Goal: Task Accomplishment & Management: Use online tool/utility

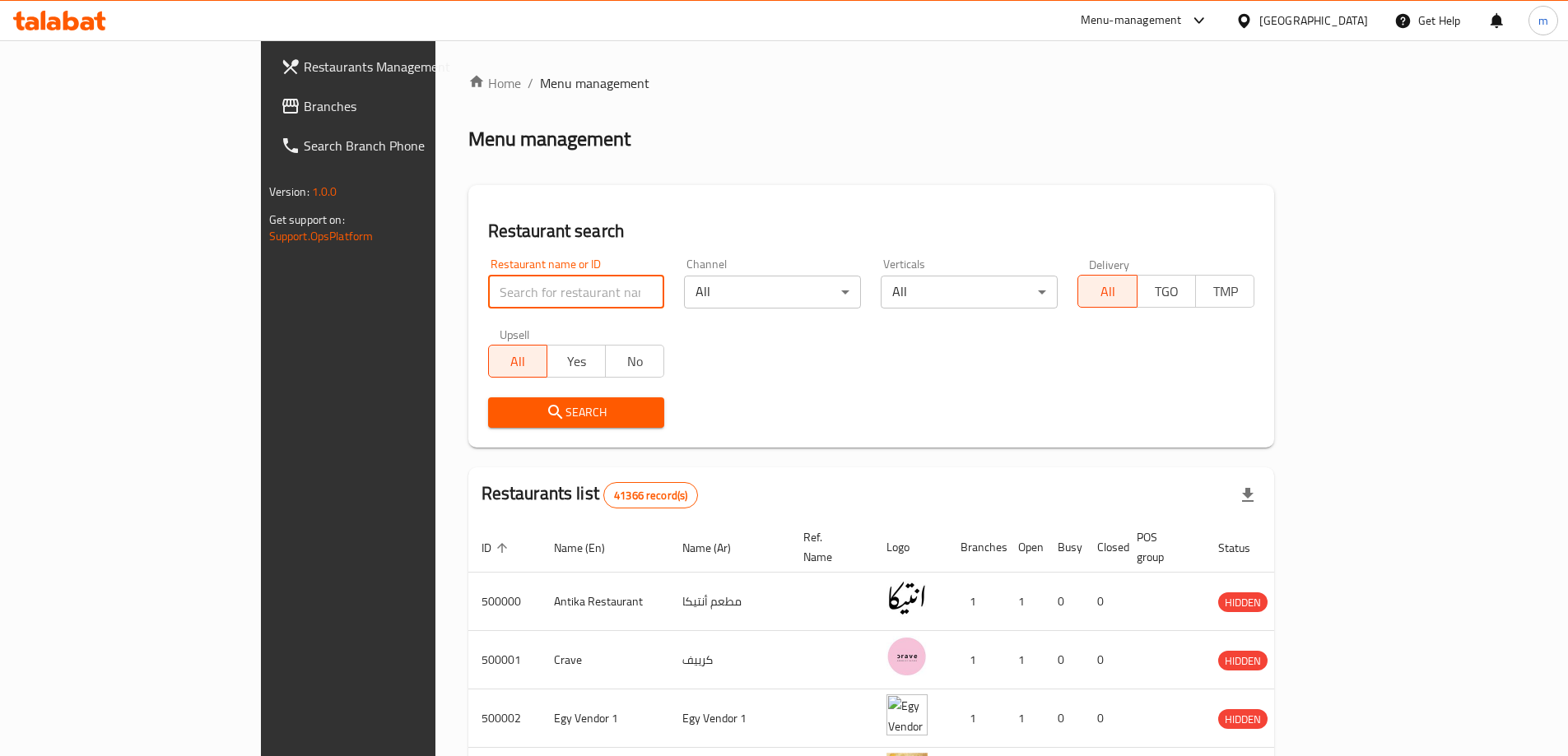
click at [488, 291] on input "search" at bounding box center [576, 291] width 177 height 33
paste input "779386"
type input "779386"
click button "Search" at bounding box center [576, 412] width 177 height 30
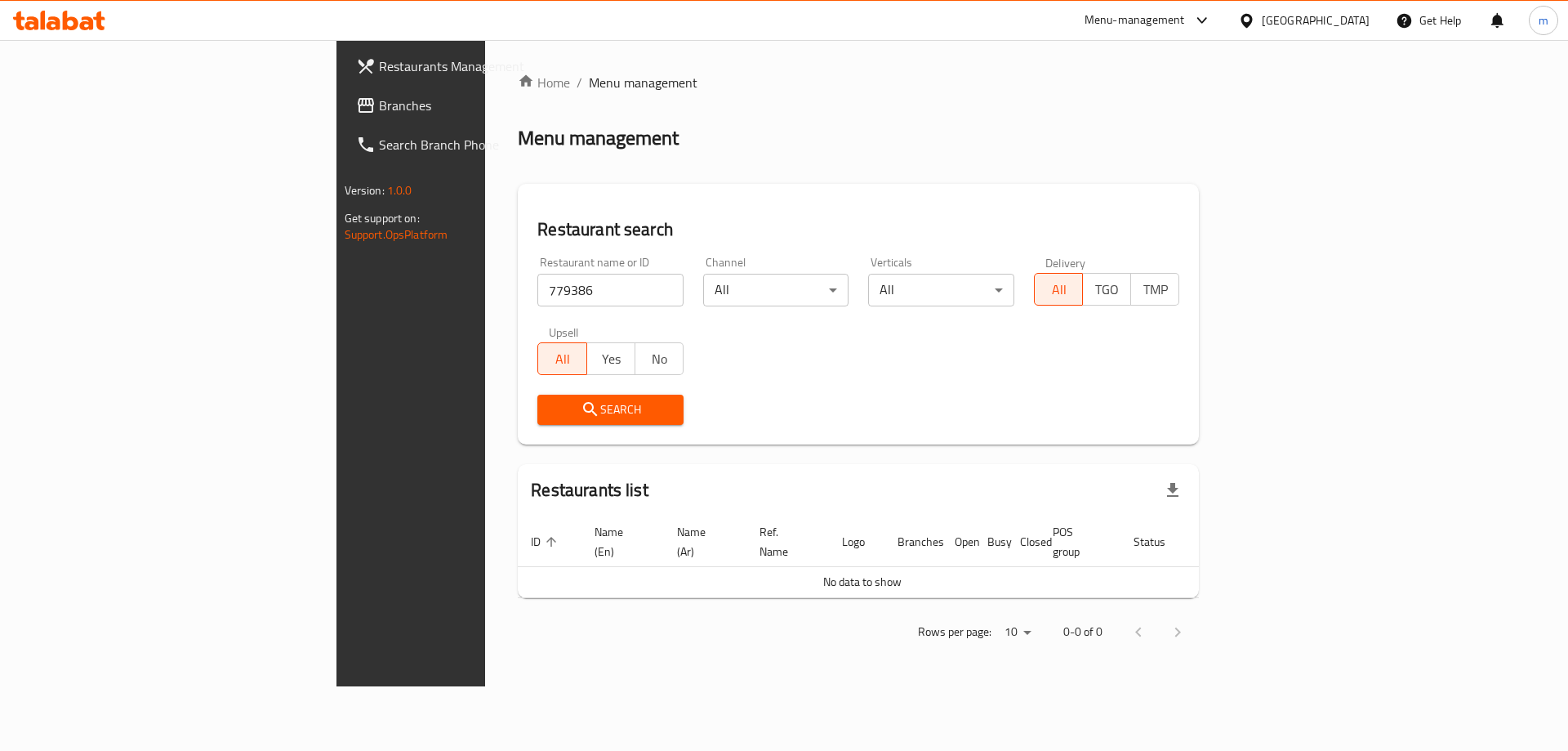
click at [1185, 28] on div "Menu-management" at bounding box center [1135, 21] width 100 height 20
click at [1164, 146] on div "Restaurant-Management" at bounding box center [1125, 143] width 128 height 18
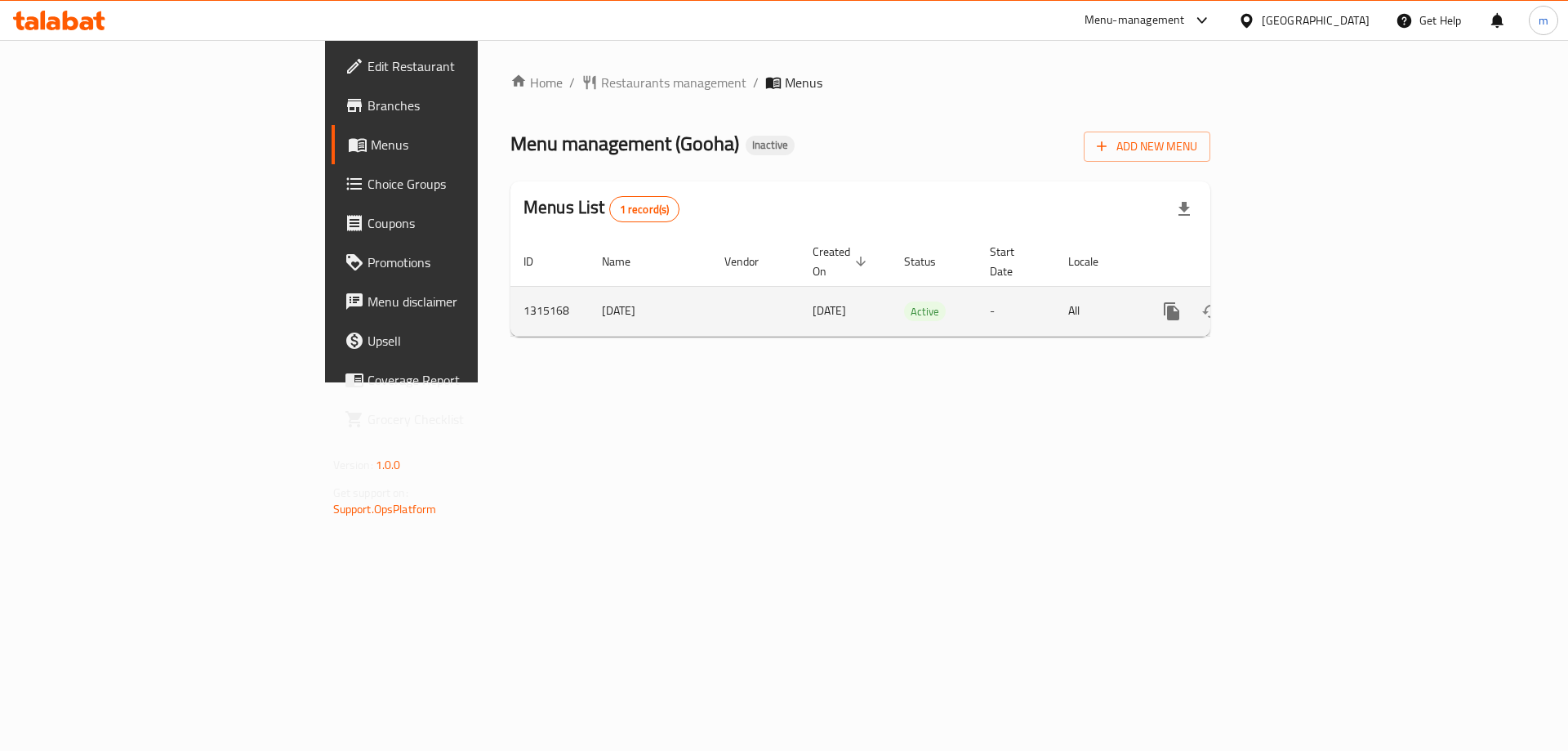
click at [1299, 301] on icon "enhanced table" at bounding box center [1290, 311] width 20 height 20
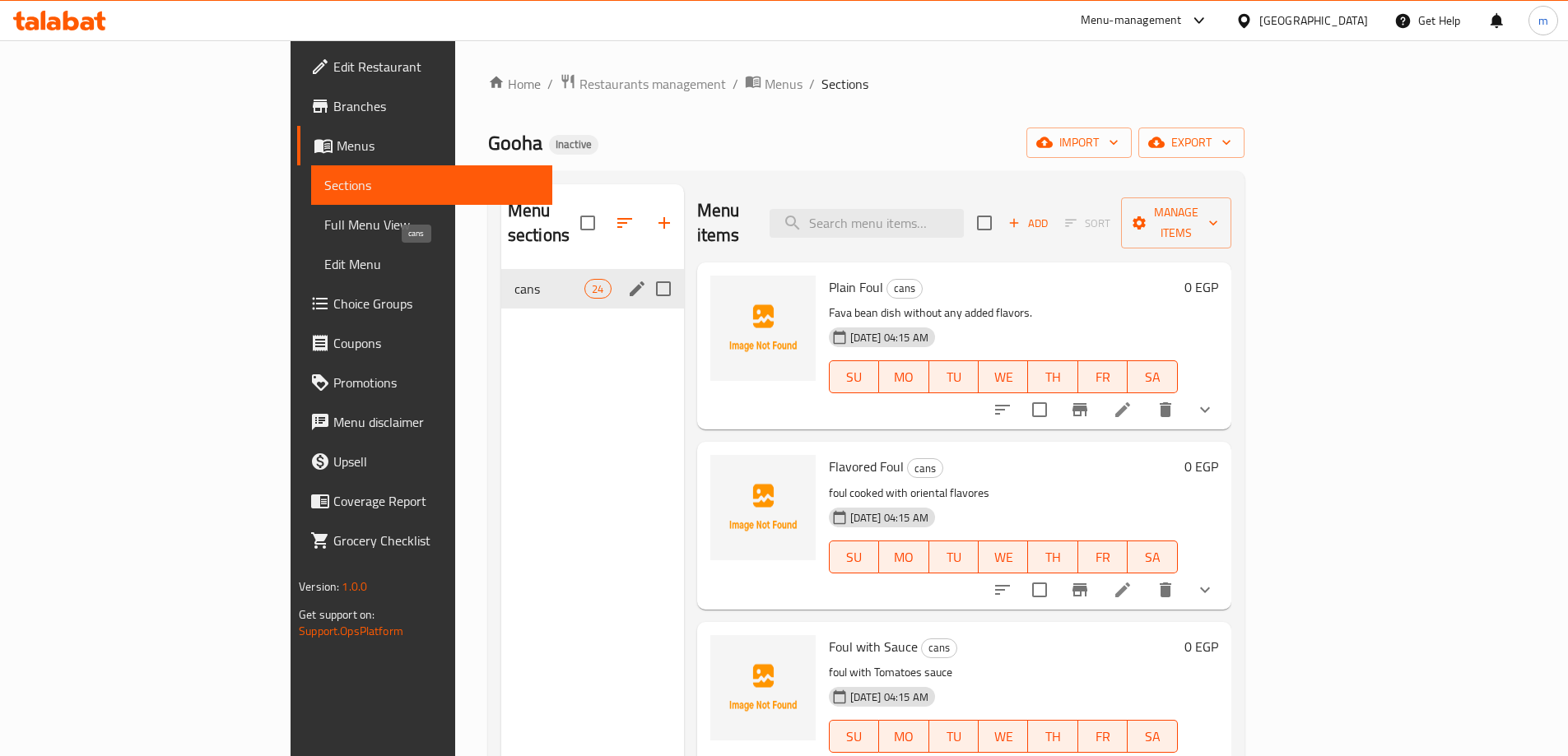
click at [514, 279] on span "cans" at bounding box center [549, 289] width 70 height 20
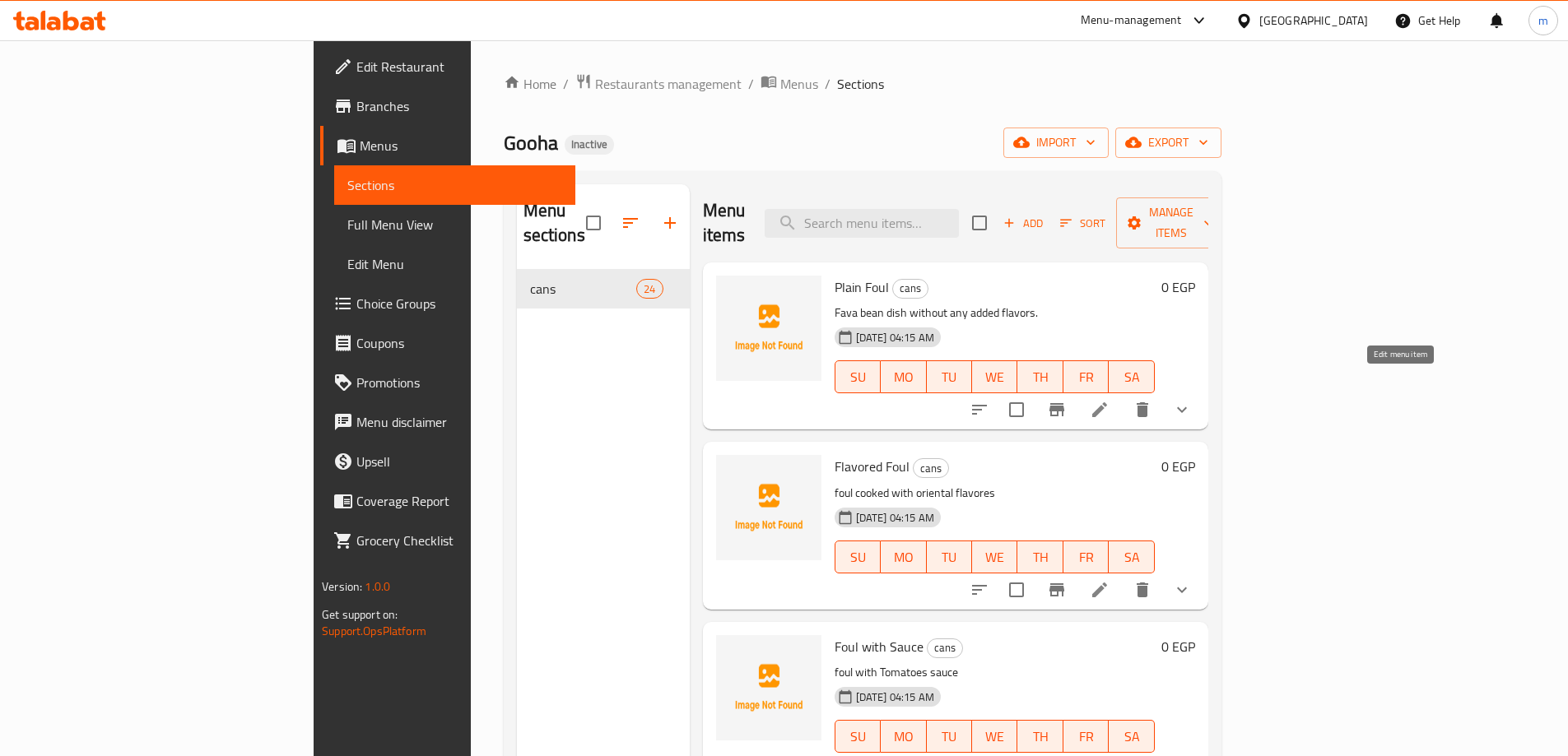
click at [1109, 400] on icon at bounding box center [1100, 410] width 20 height 20
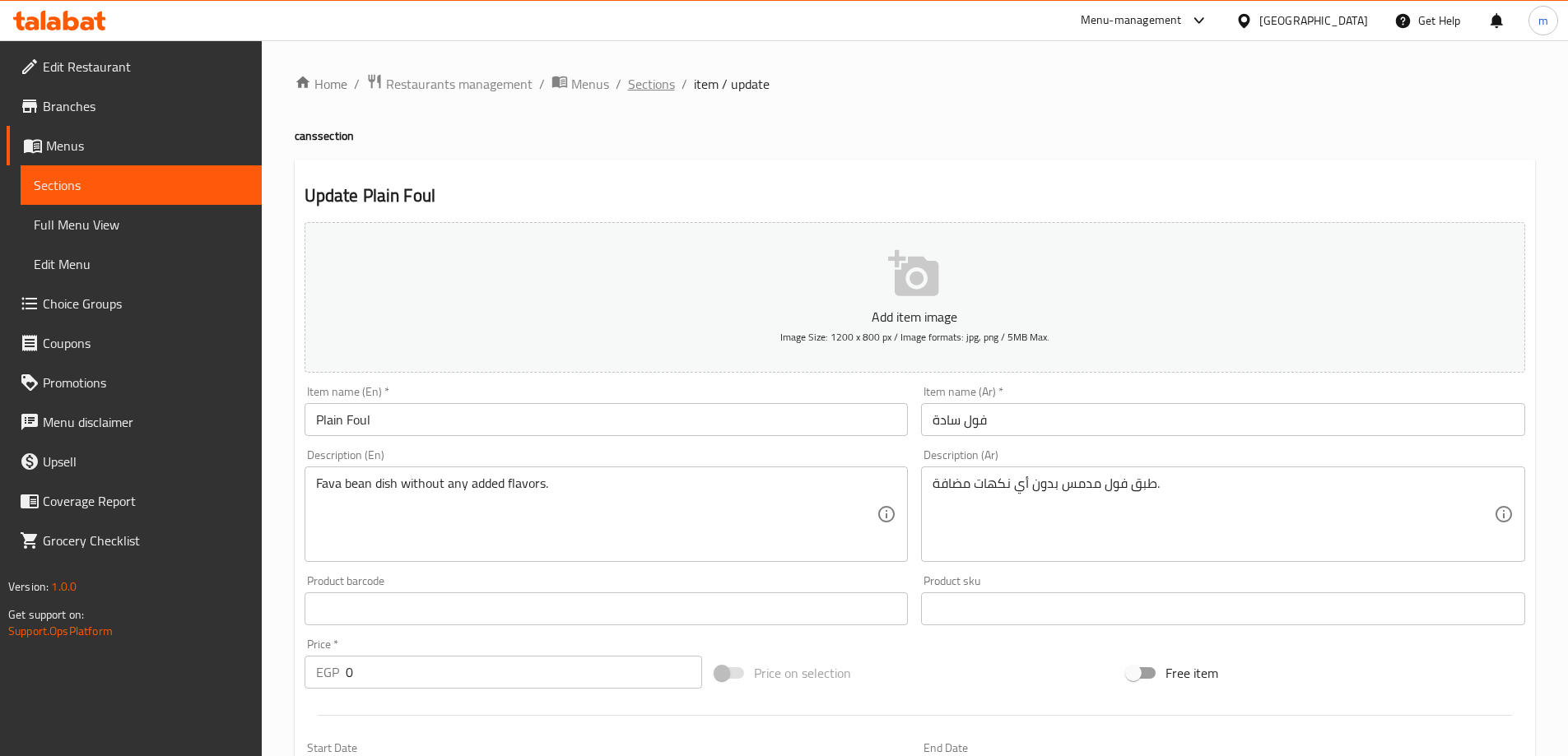
click at [641, 88] on span "Sections" at bounding box center [651, 84] width 47 height 20
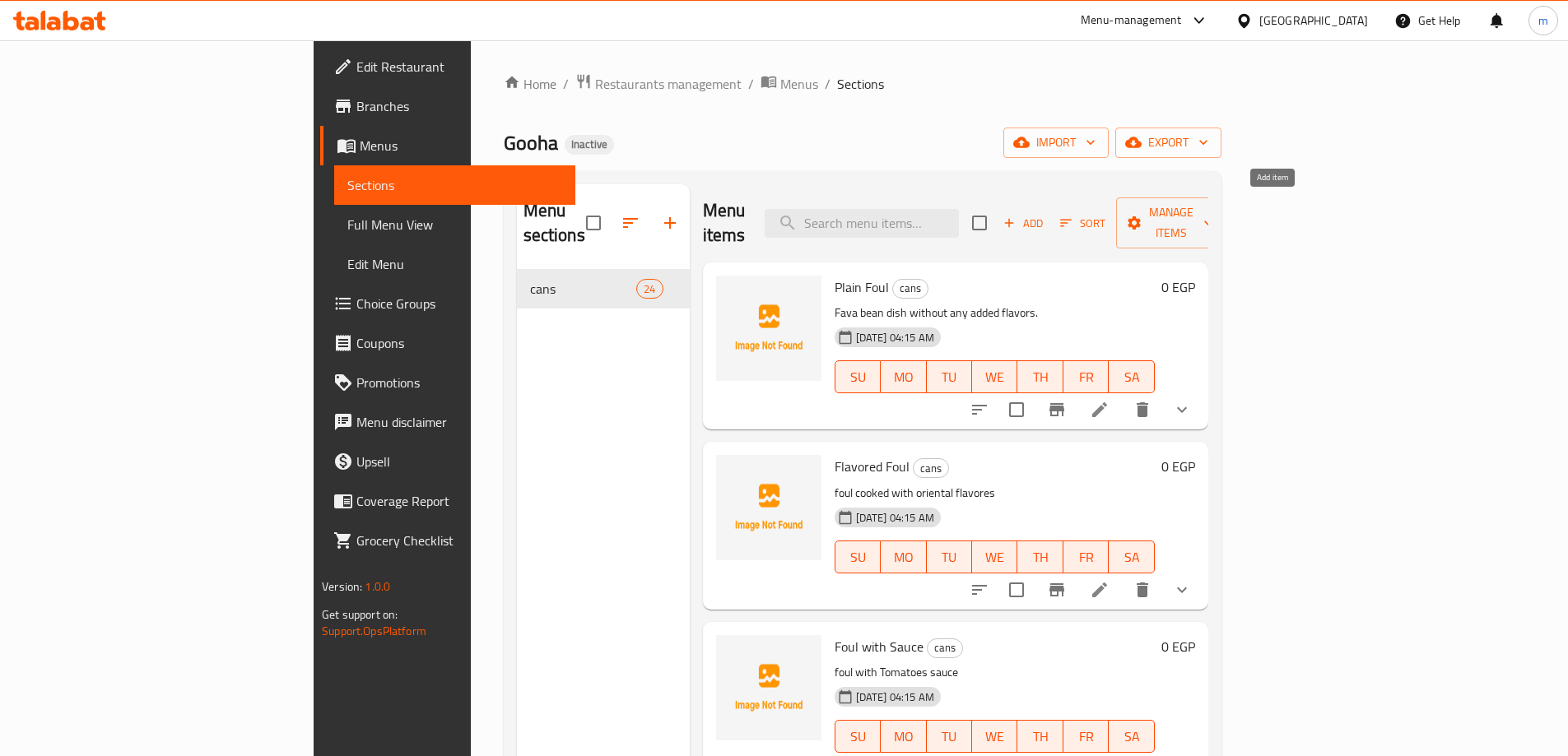
click at [1045, 214] on span "Add" at bounding box center [1023, 223] width 45 height 19
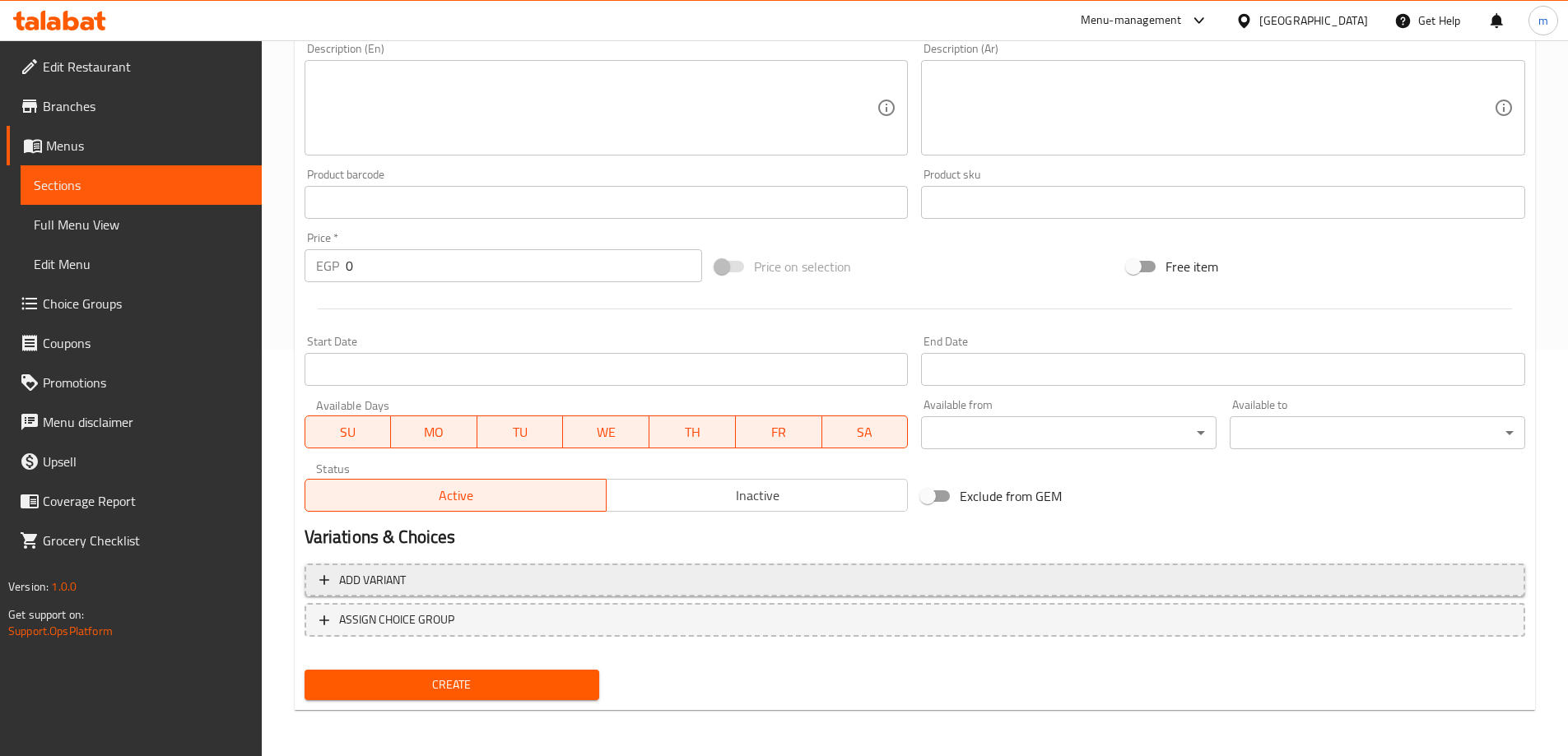
click at [635, 571] on span "Add variant" at bounding box center [914, 580] width 1191 height 20
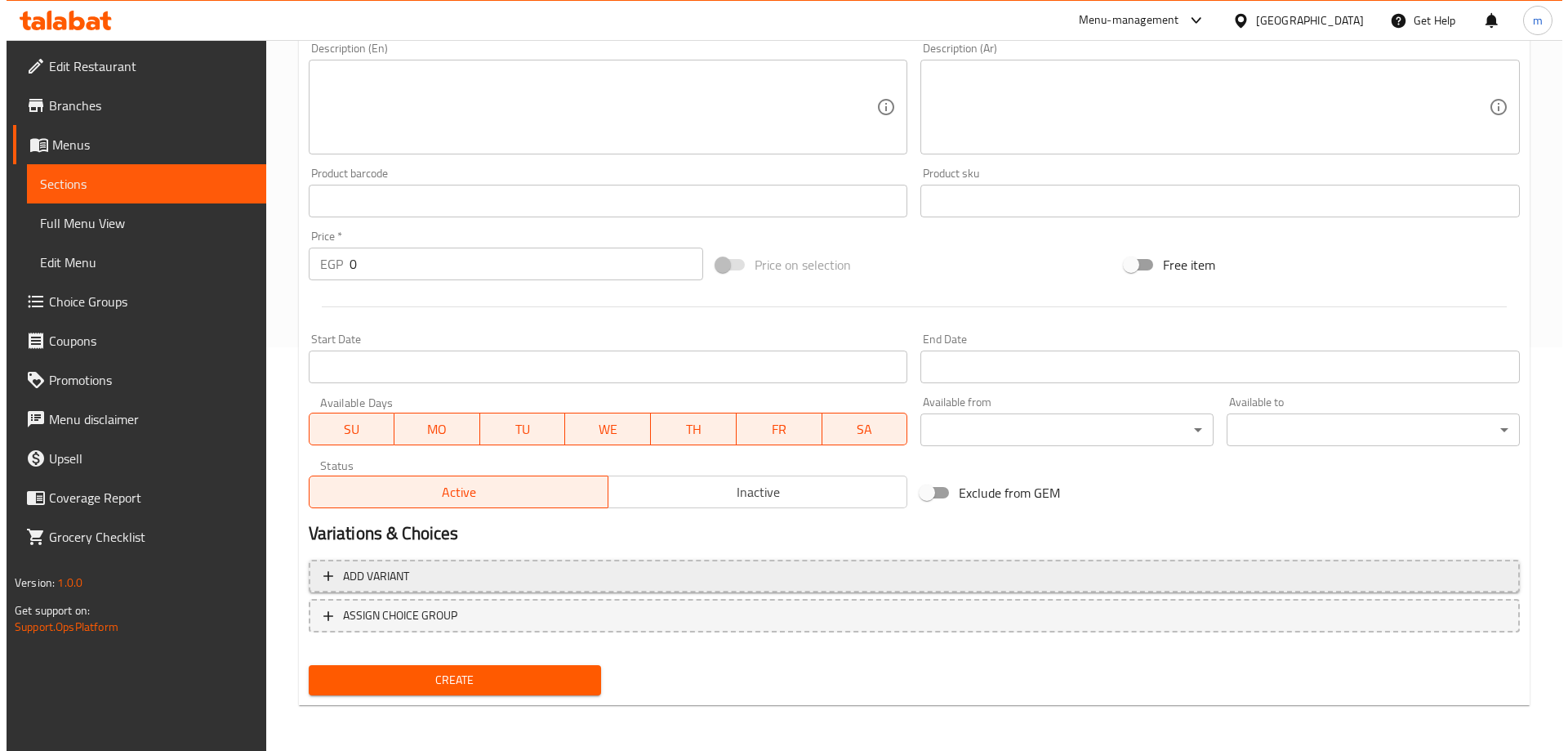
scroll to position [393, 0]
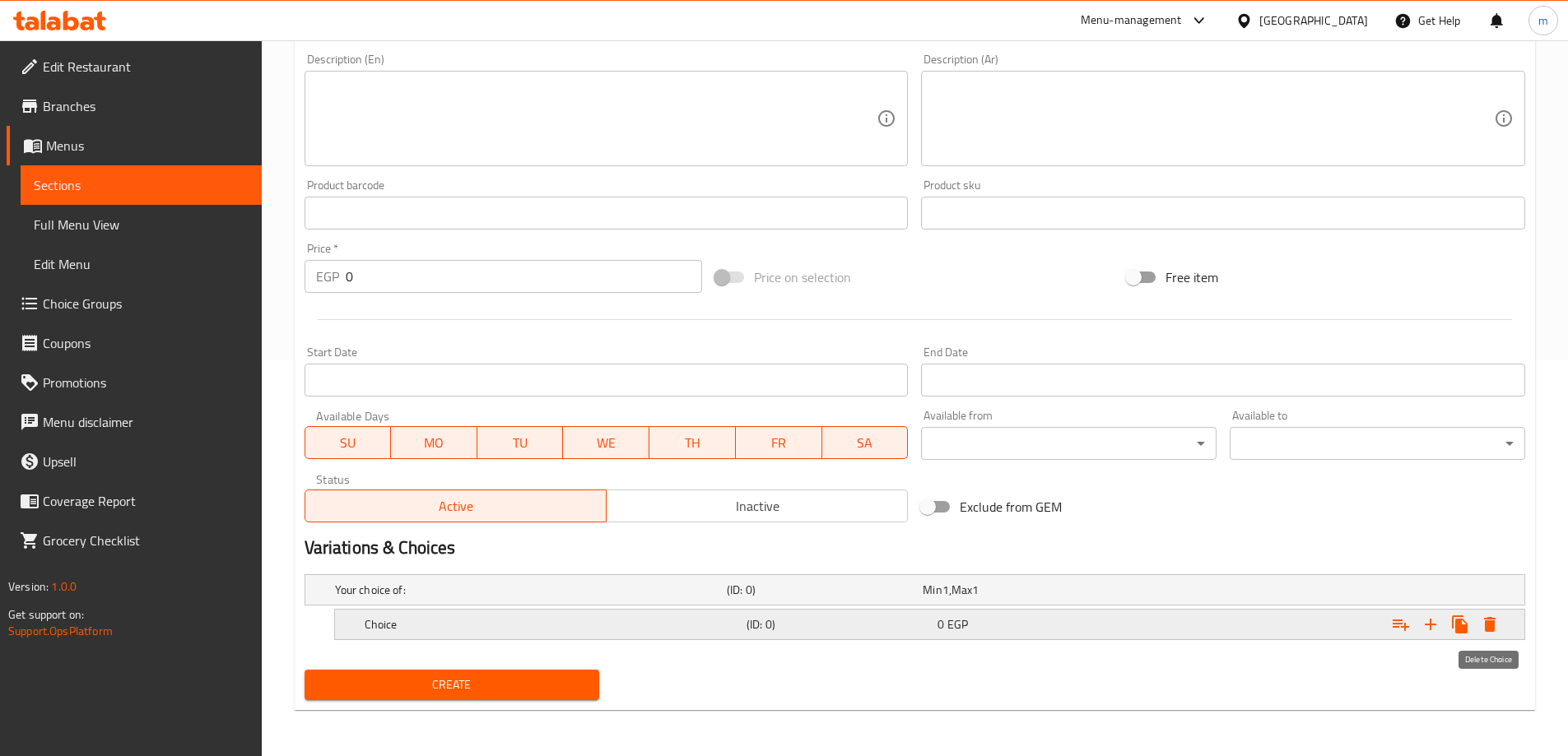
click at [1489, 623] on icon "Expand" at bounding box center [1490, 624] width 12 height 15
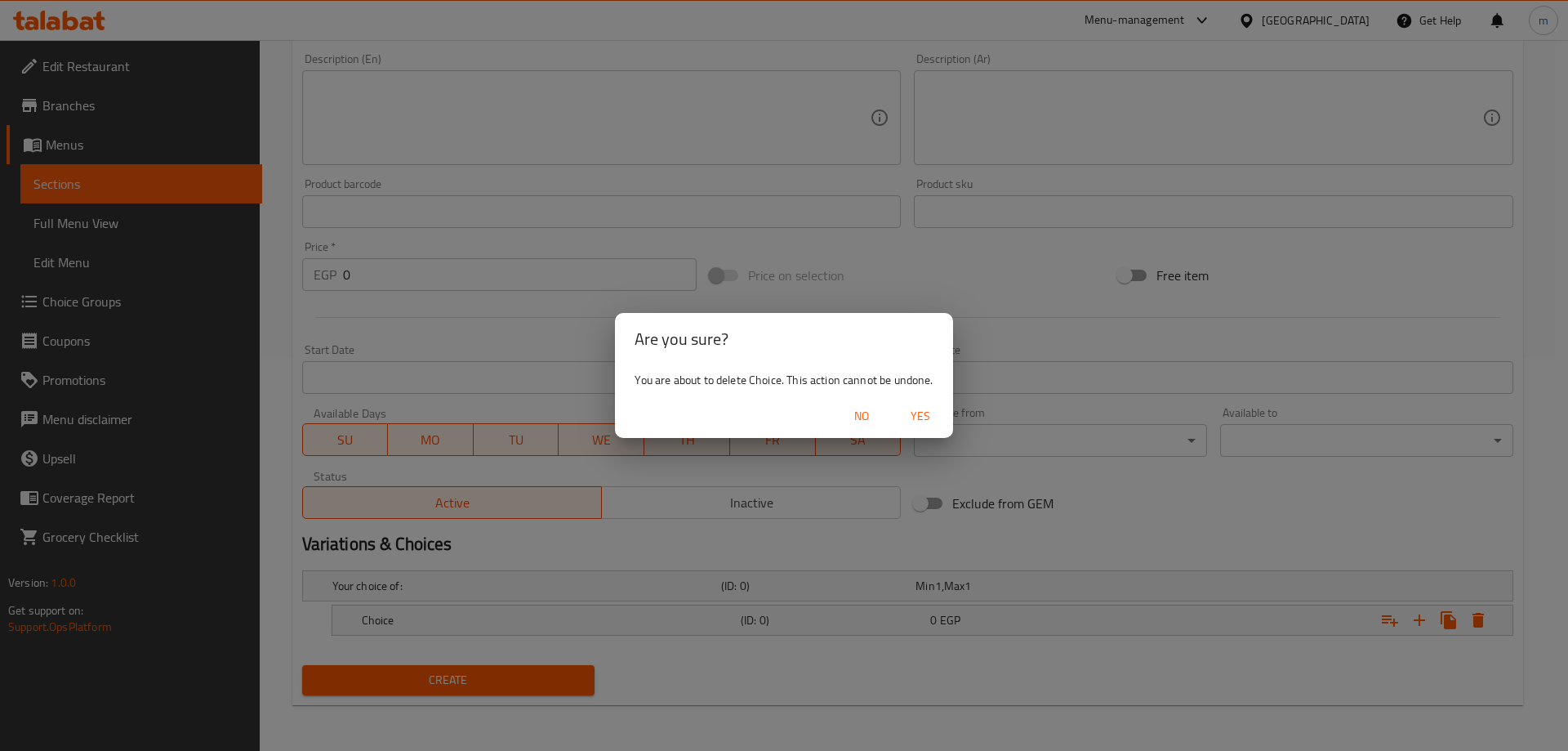
click at [927, 409] on span "Yes" at bounding box center [920, 416] width 39 height 20
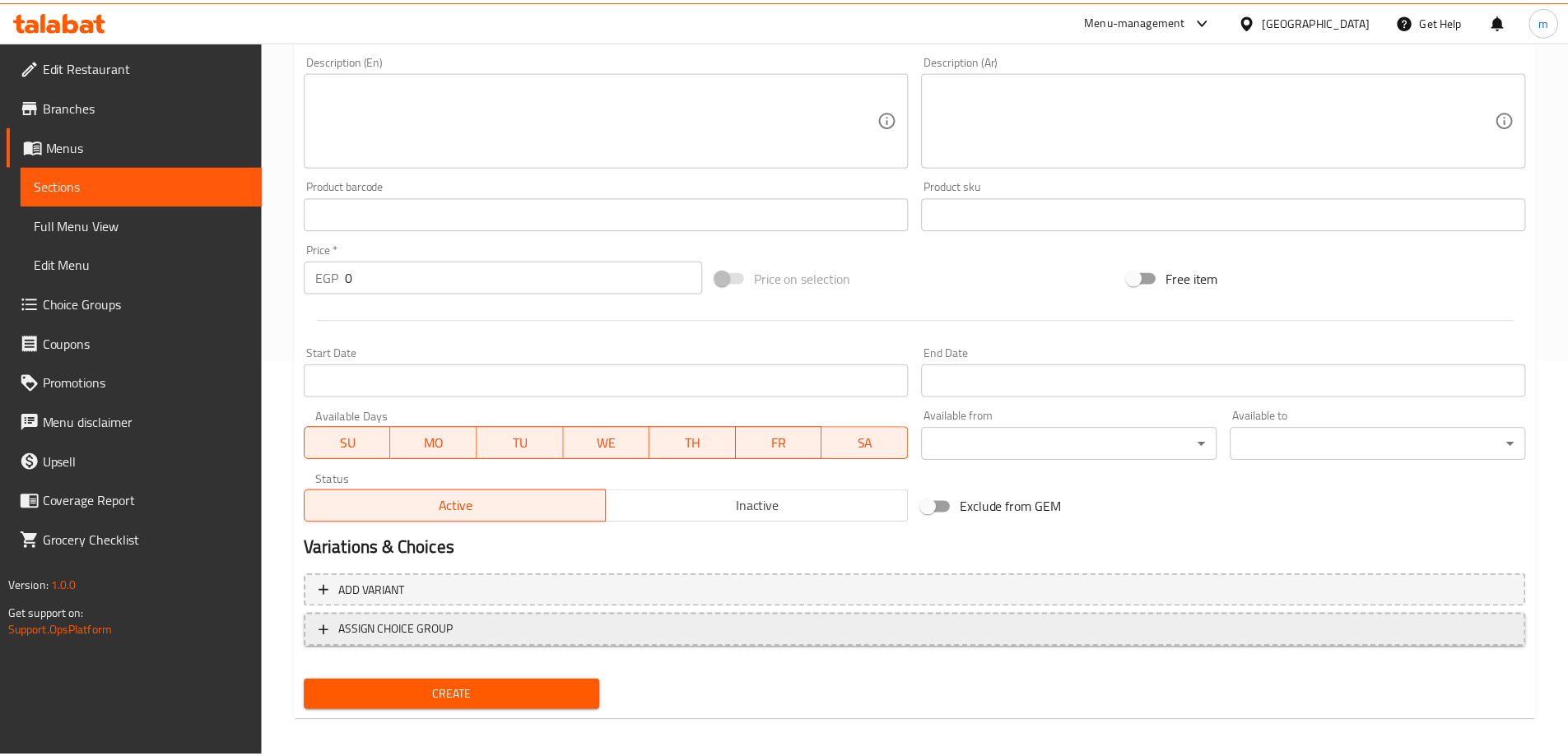
scroll to position [390, 0]
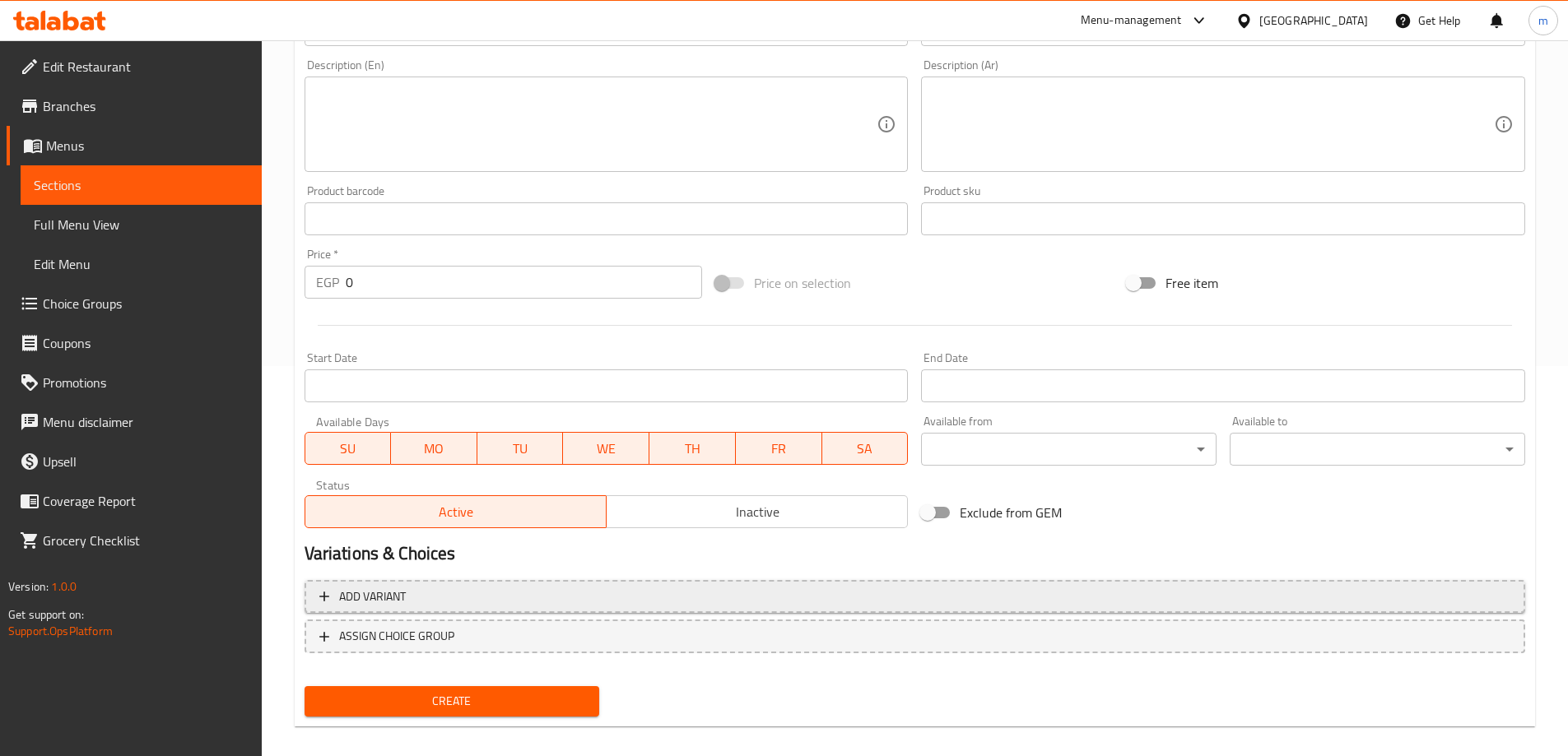
click at [630, 594] on span "Add variant" at bounding box center [914, 596] width 1191 height 20
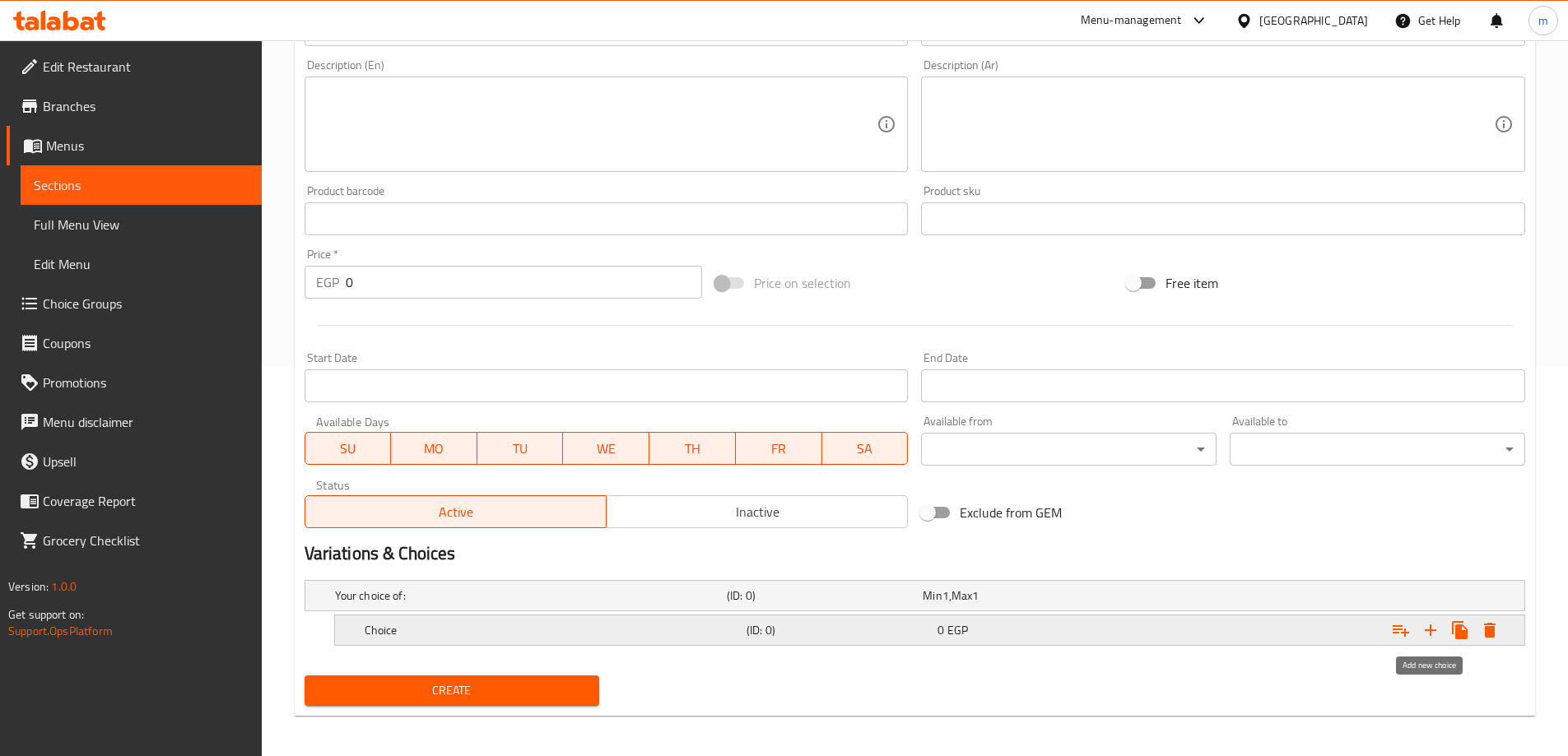
click at [1430, 631] on icon "Expand" at bounding box center [1430, 630] width 12 height 12
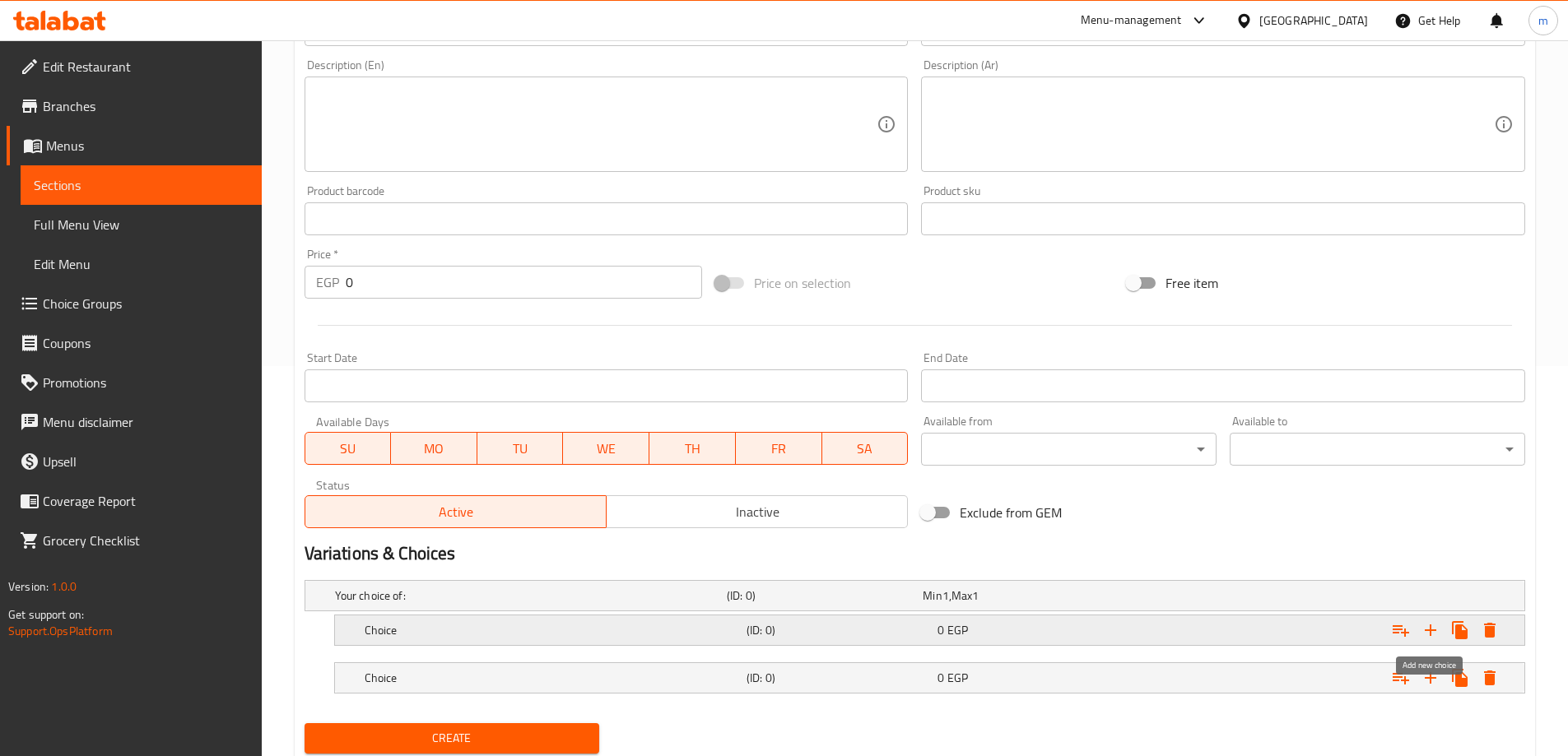
click at [1430, 631] on icon "Expand" at bounding box center [1430, 630] width 12 height 12
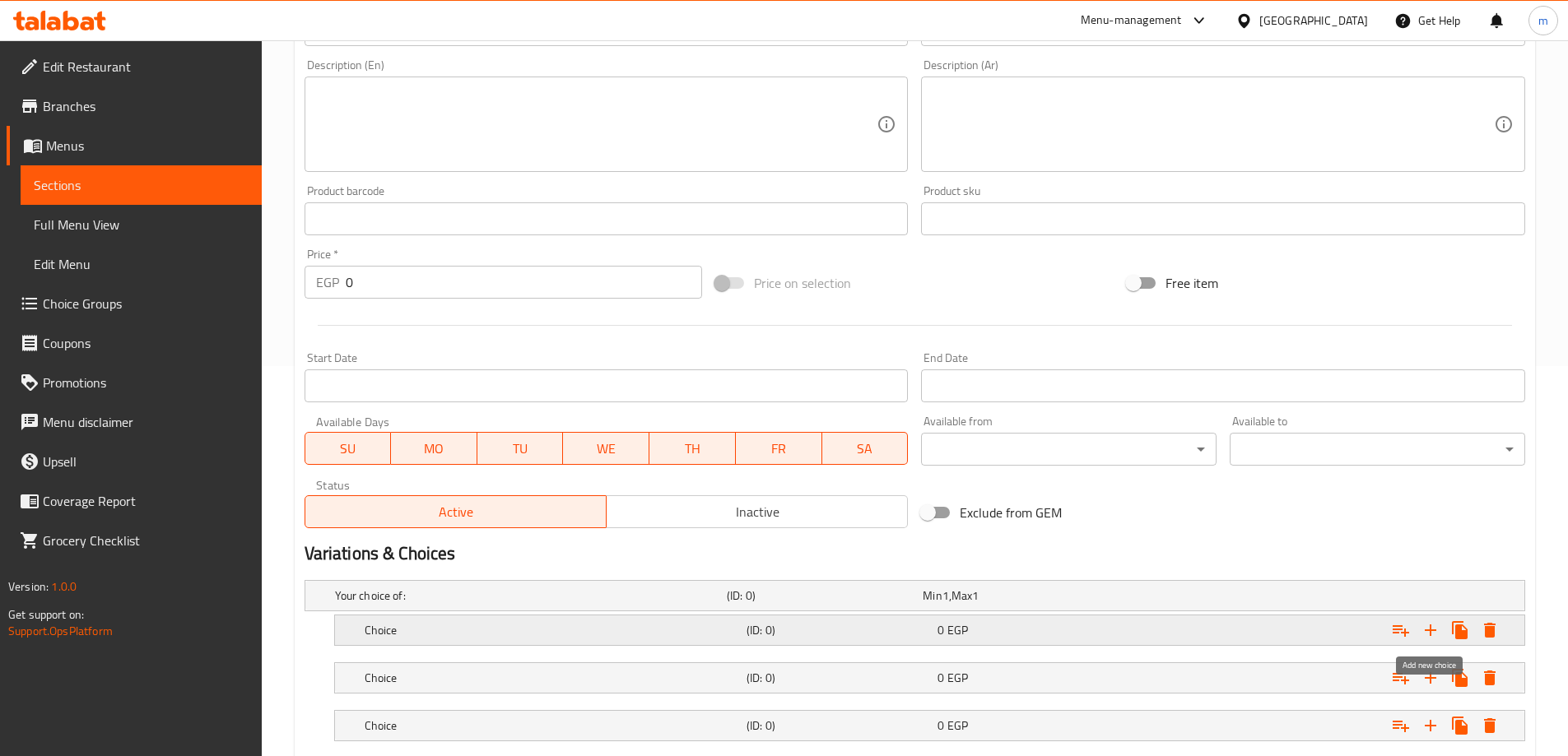
click at [1430, 631] on icon "Expand" at bounding box center [1430, 630] width 12 height 12
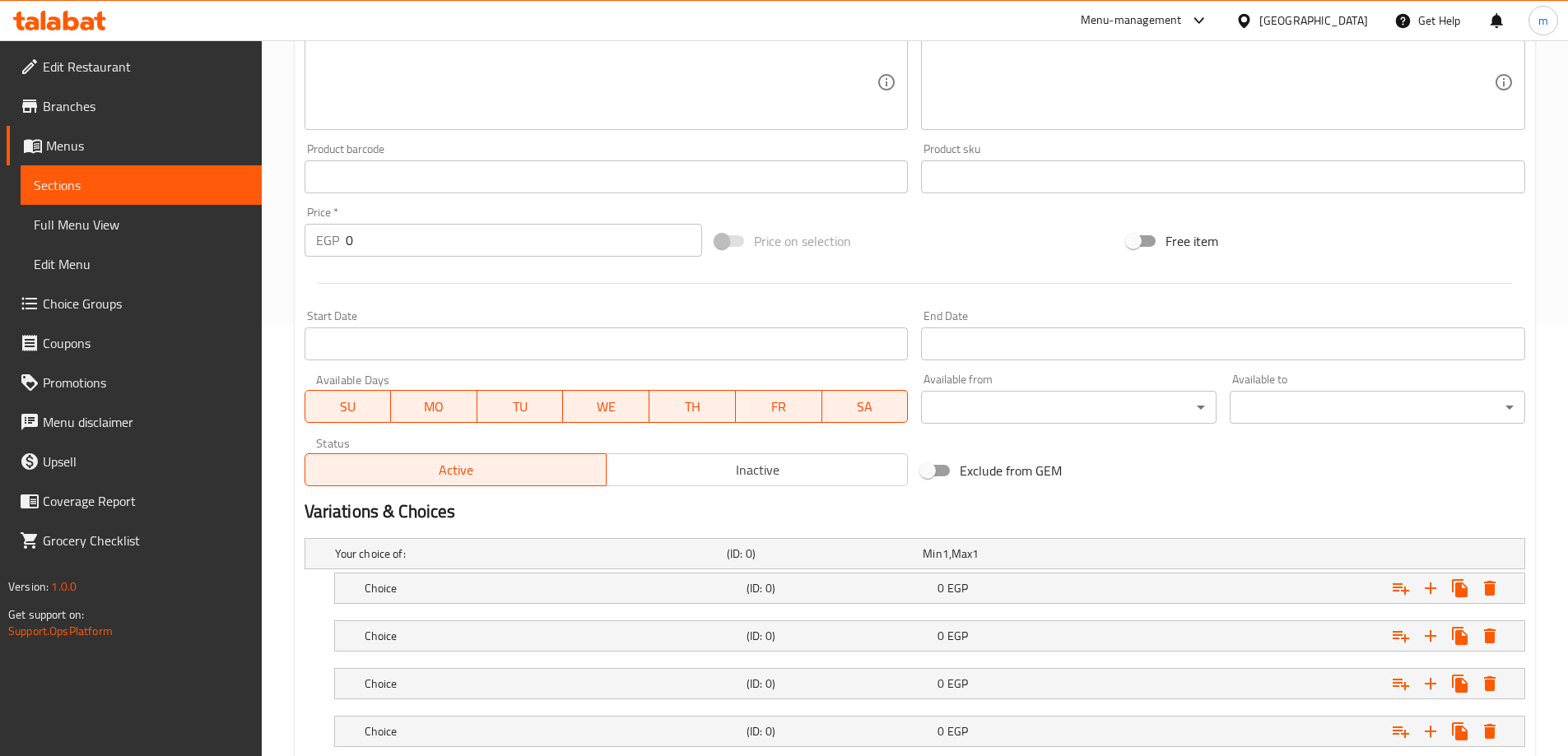
scroll to position [538, 0]
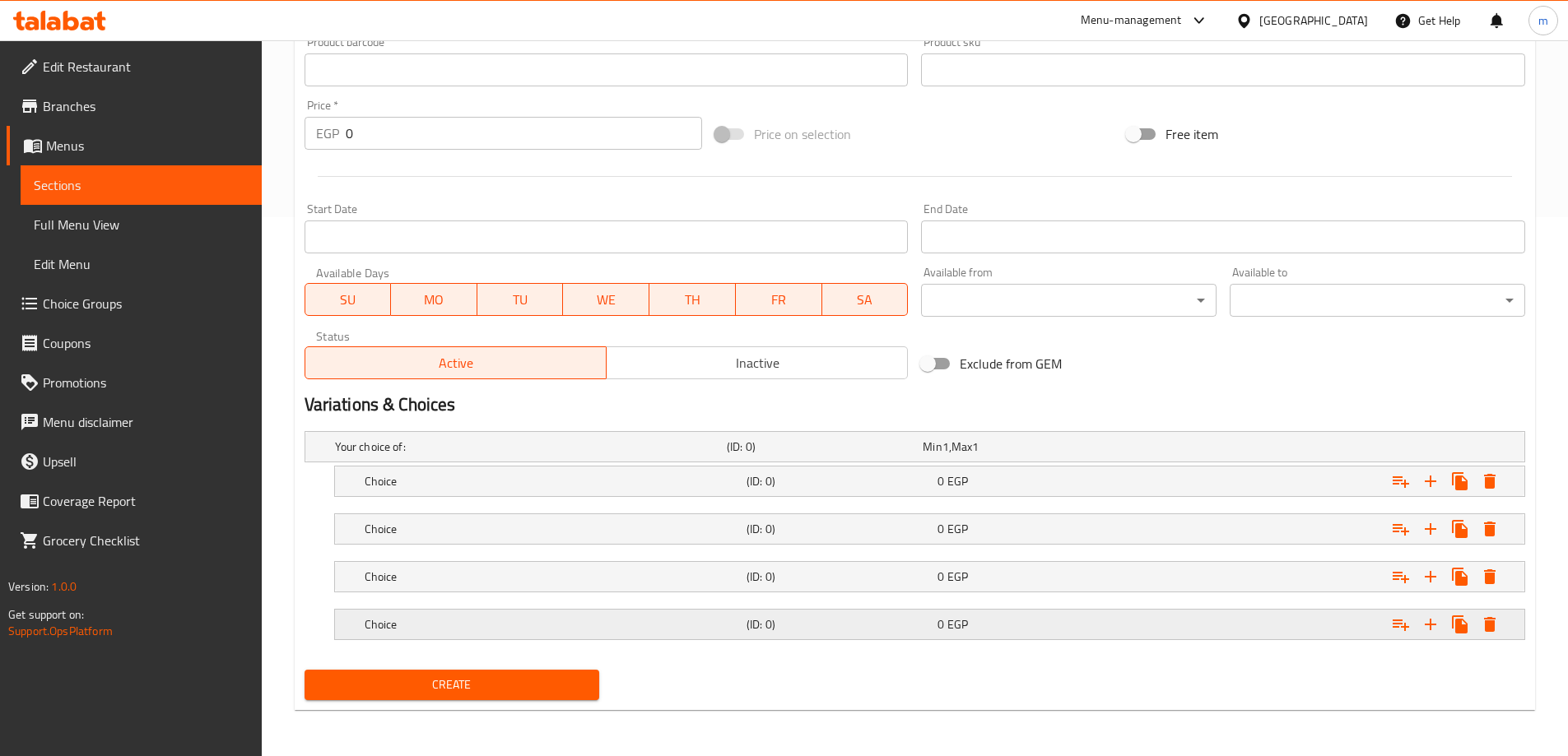
click at [1028, 631] on div "0 EGP" at bounding box center [1029, 625] width 184 height 17
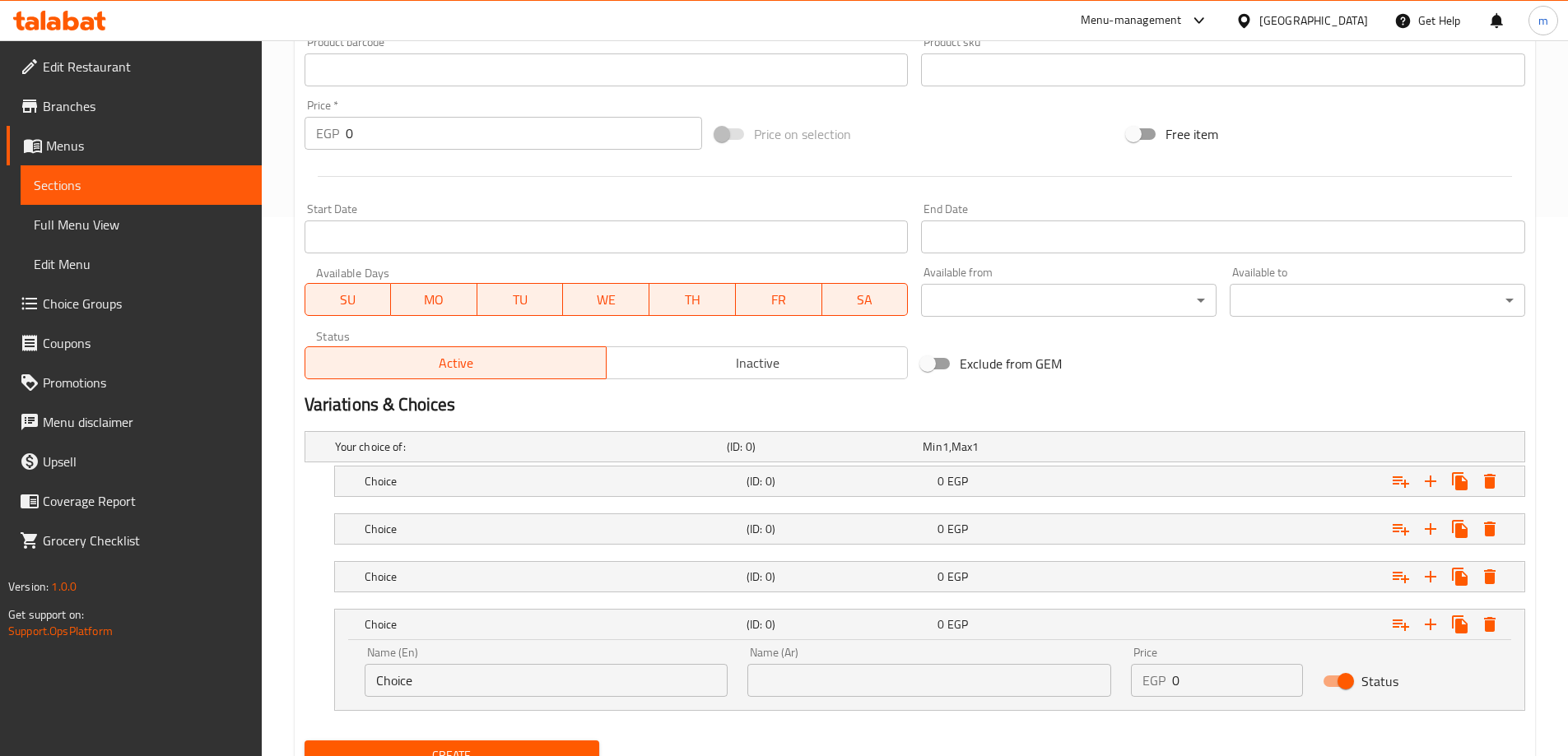
click at [1020, 597] on nav at bounding box center [914, 602] width 1220 height 13
click at [995, 541] on div "Choice (ID: 0) 0 EGP" at bounding box center [934, 528] width 1146 height 36
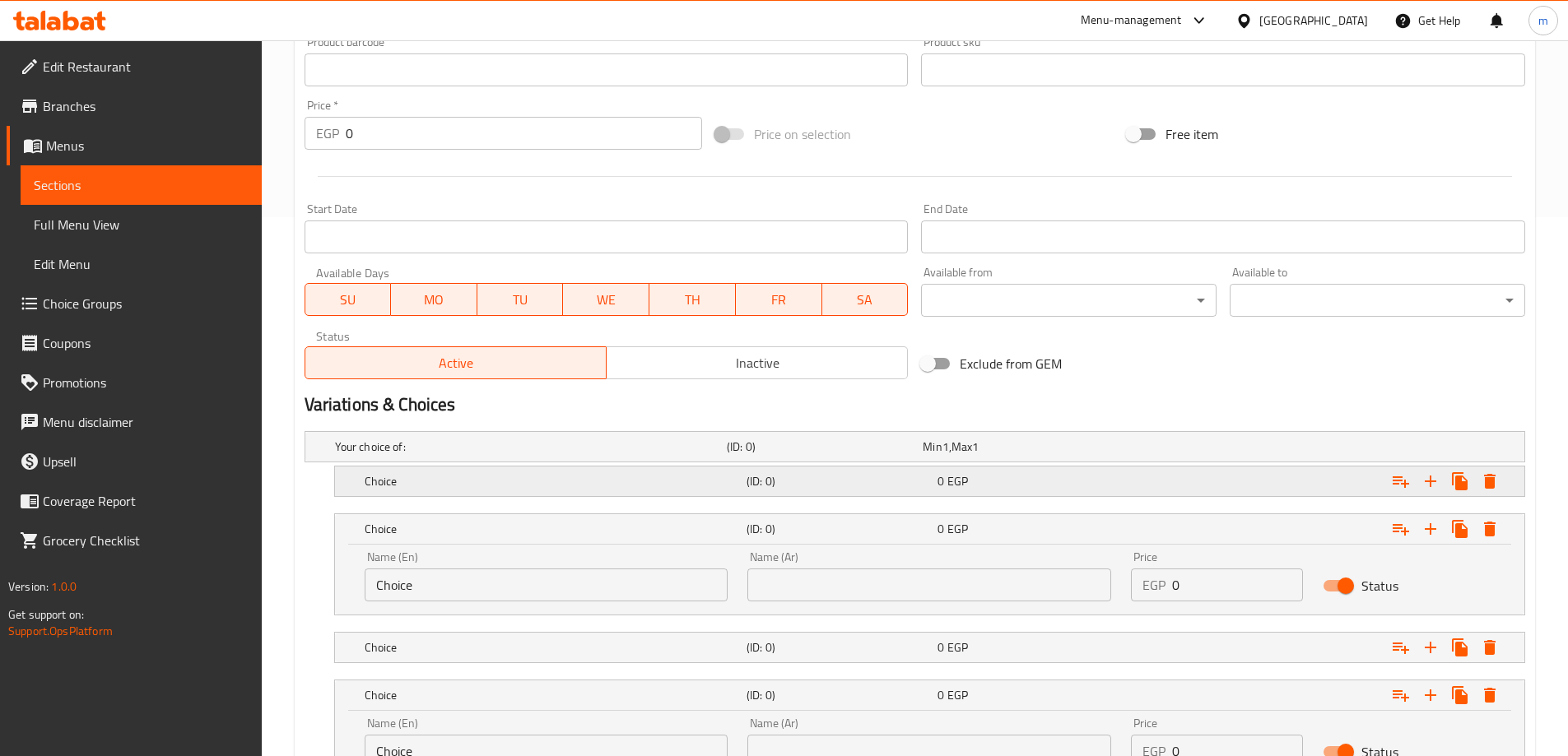
click at [978, 473] on div "0 EGP" at bounding box center [1029, 481] width 184 height 17
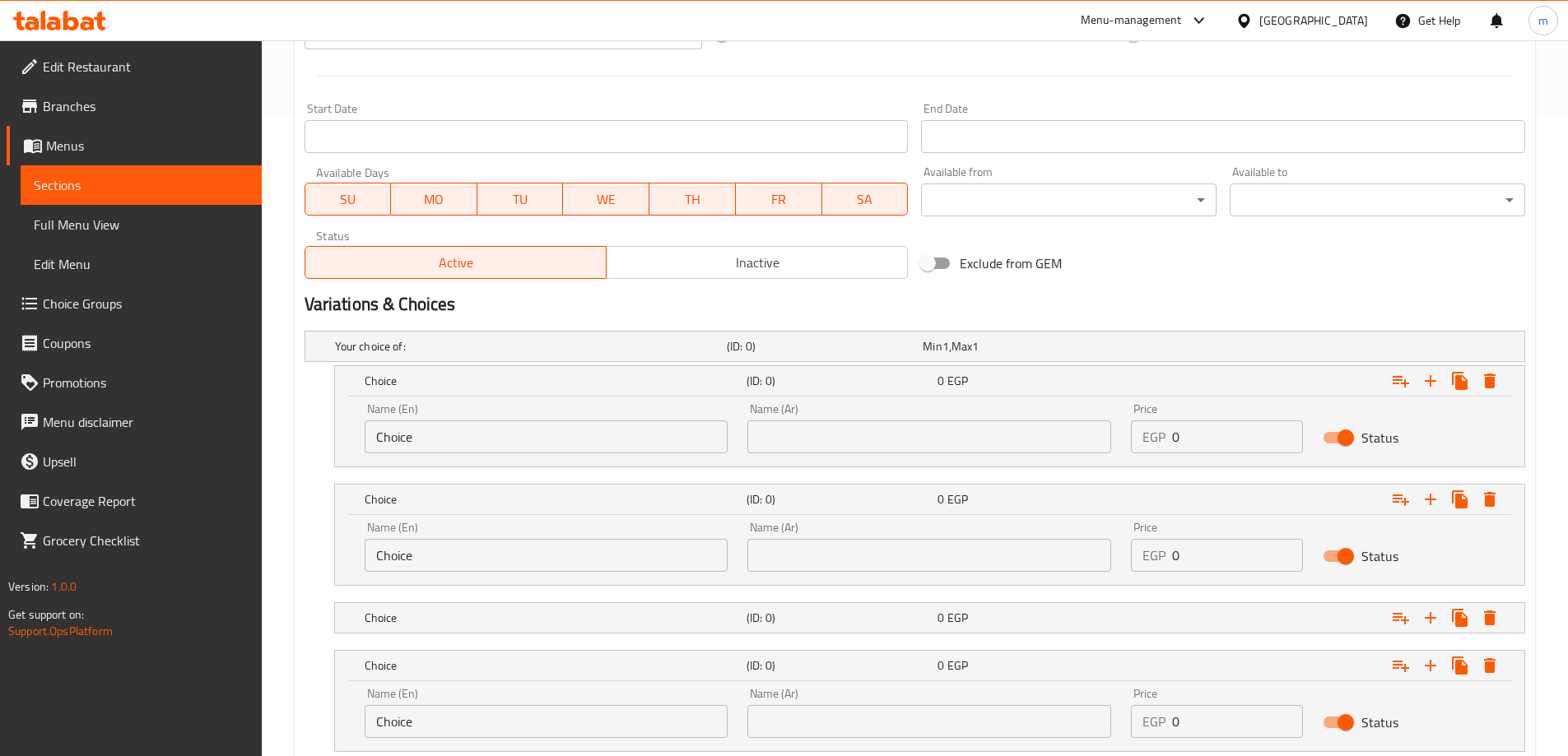
scroll to position [751, 0]
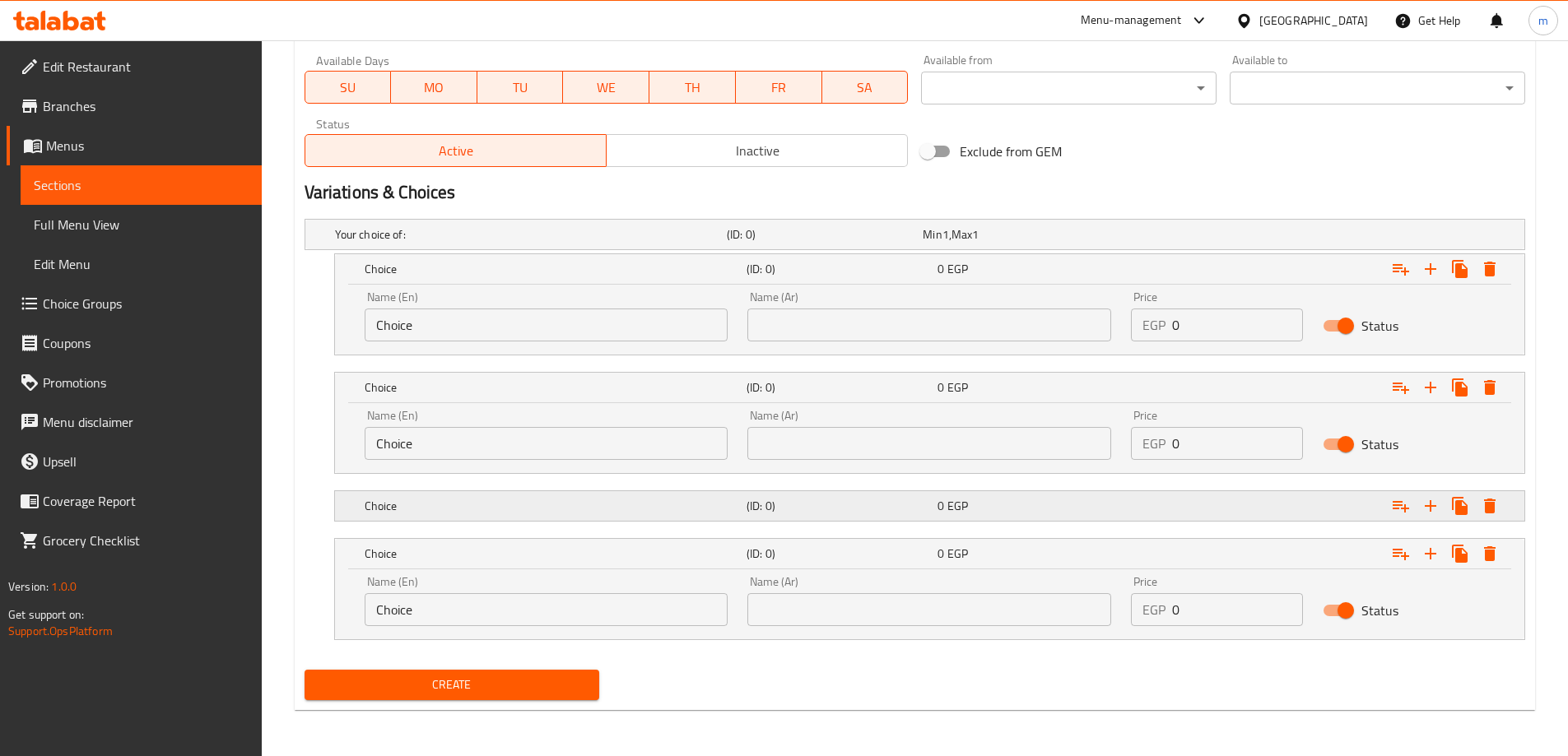
click at [995, 514] on div "0 EGP" at bounding box center [1029, 506] width 191 height 23
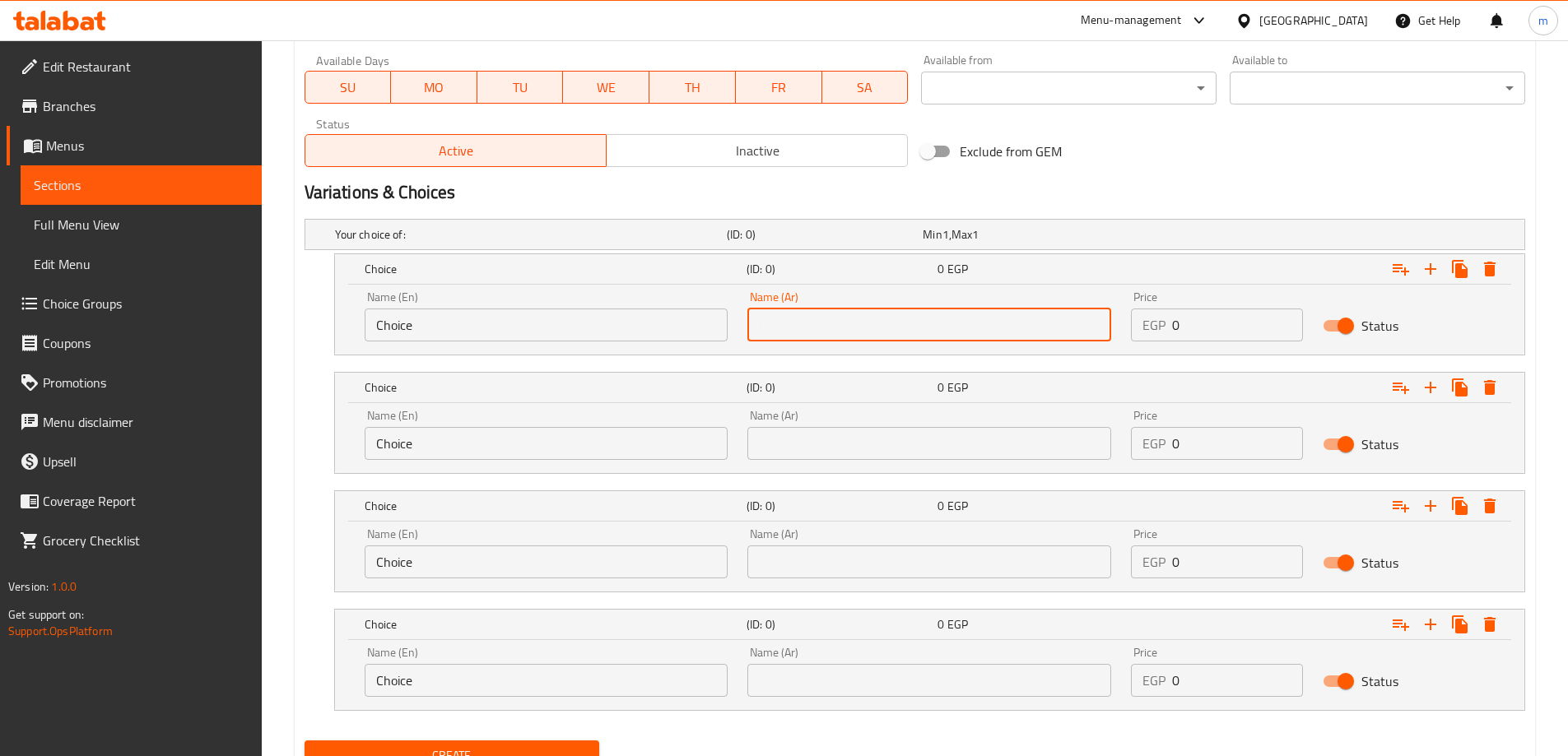
click at [871, 316] on input "text" at bounding box center [929, 324] width 364 height 33
click at [155, 303] on span "Choice Groups" at bounding box center [145, 304] width 206 height 20
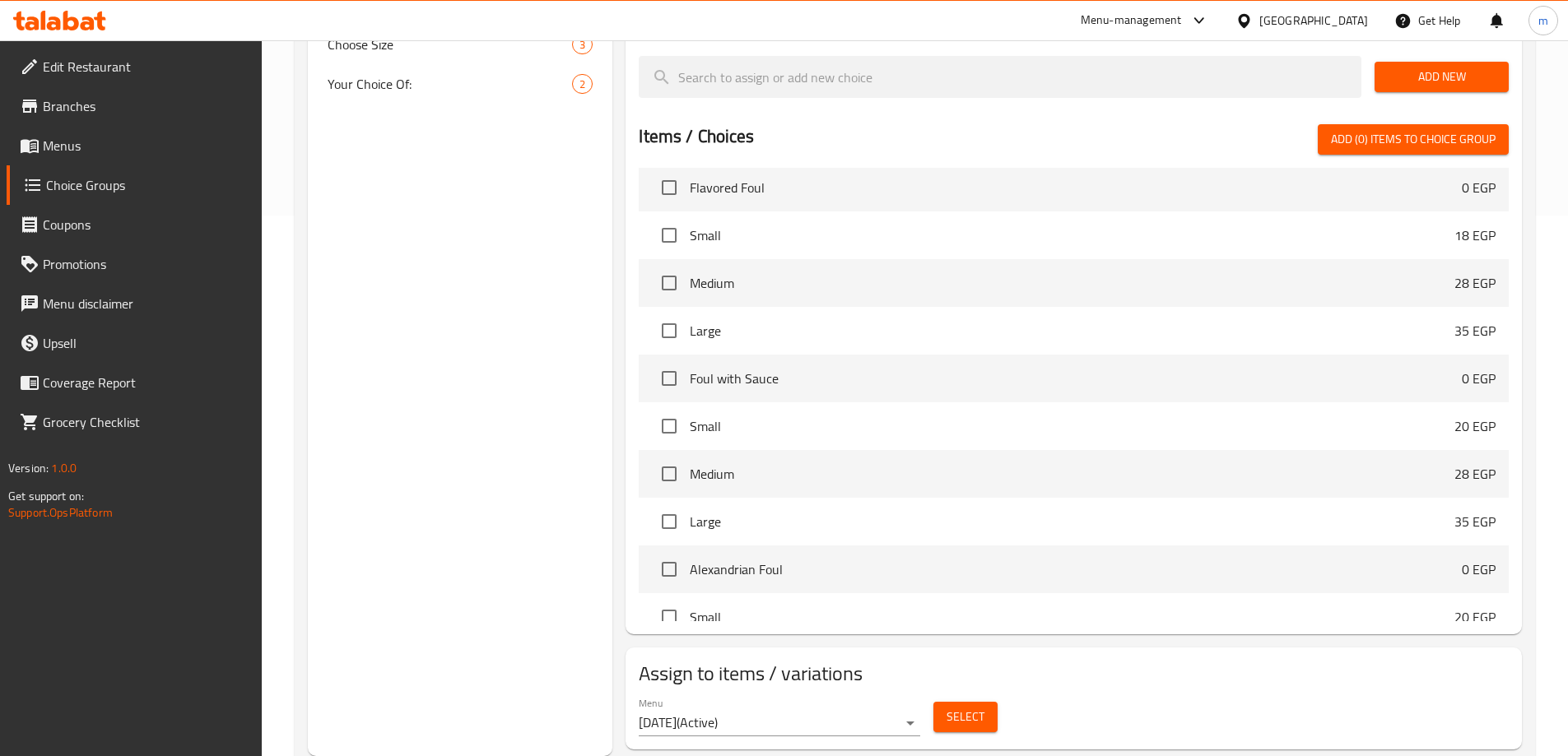
scroll to position [412, 0]
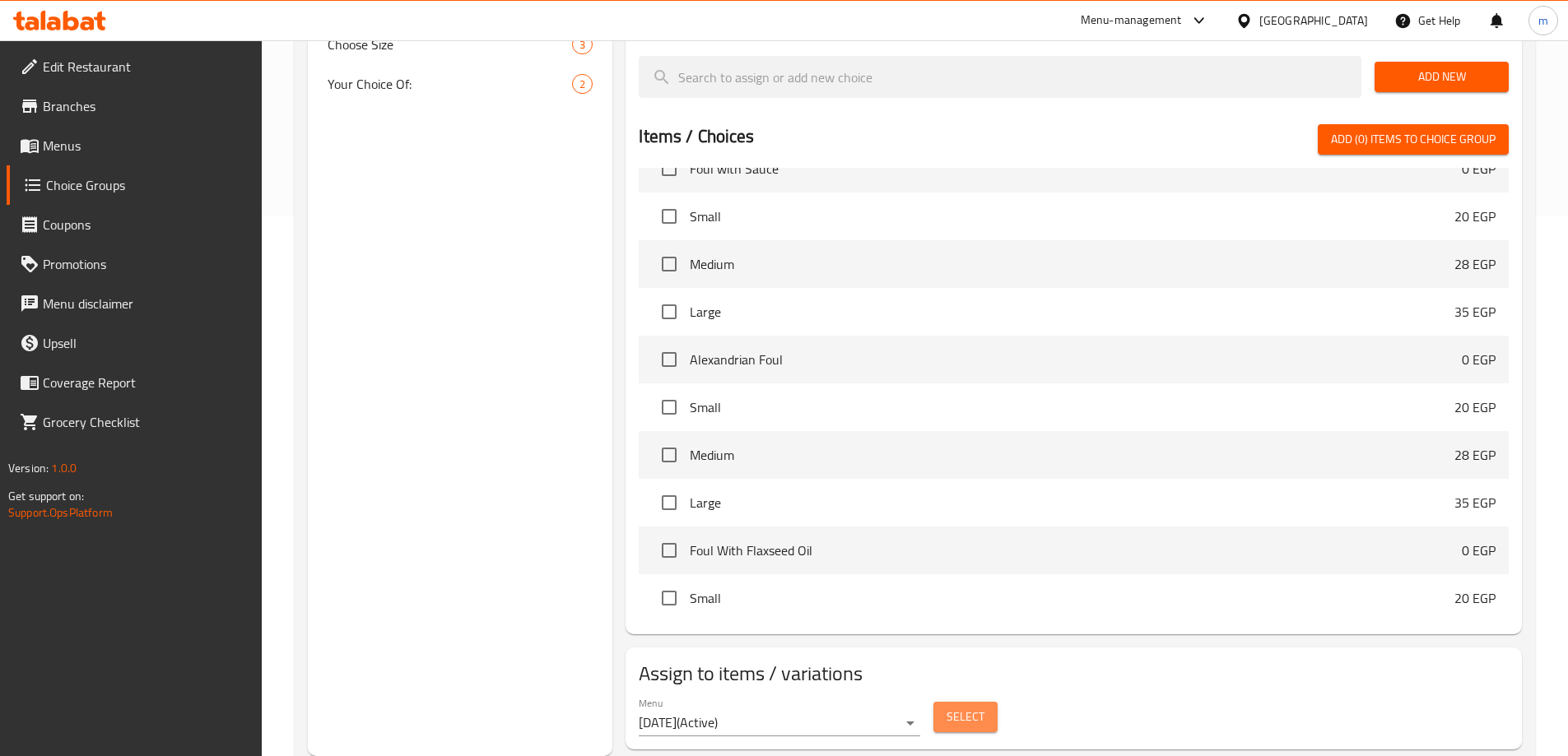
click at [971, 706] on span "Select" at bounding box center [965, 717] width 38 height 20
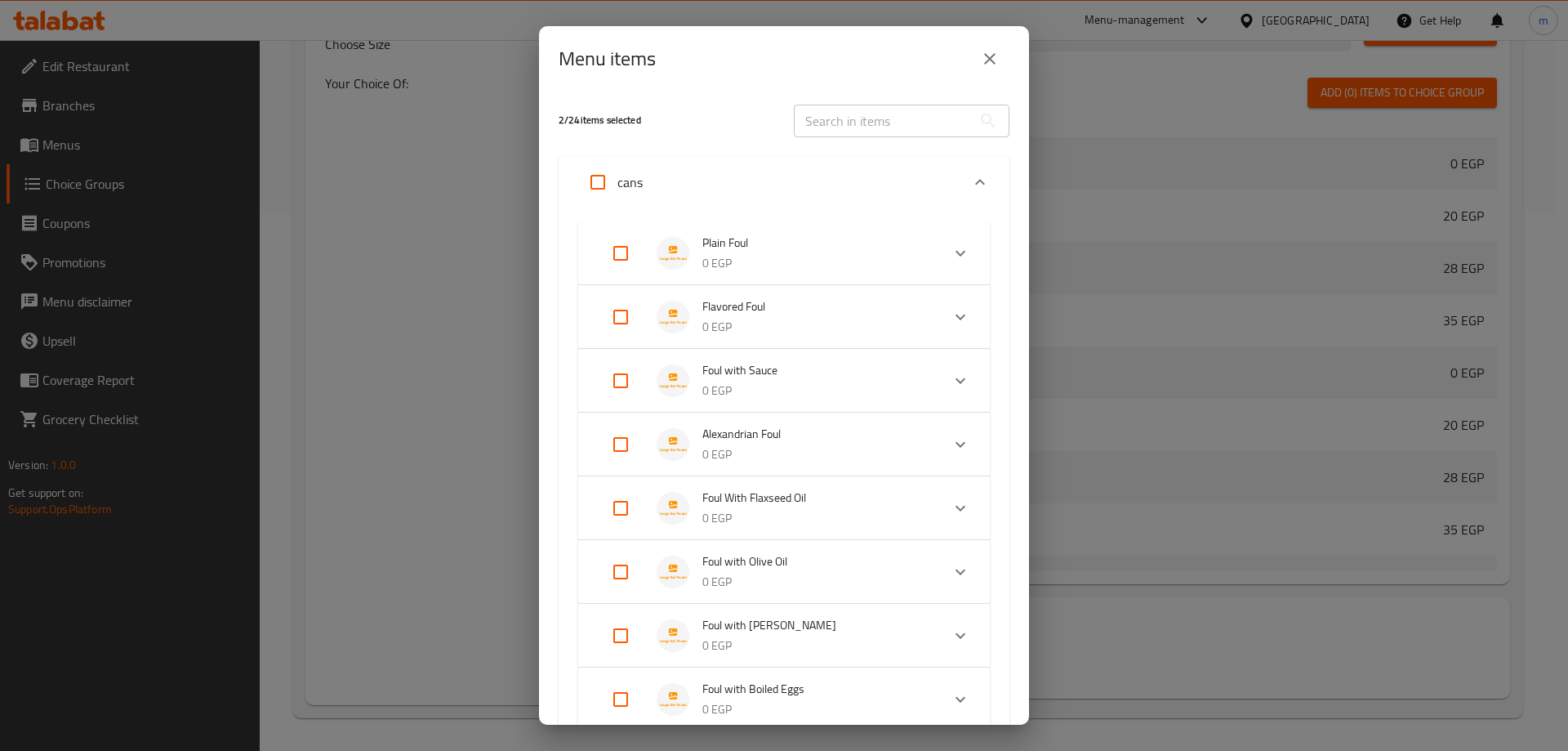
click at [956, 258] on icon "Expand" at bounding box center [961, 254] width 20 height 20
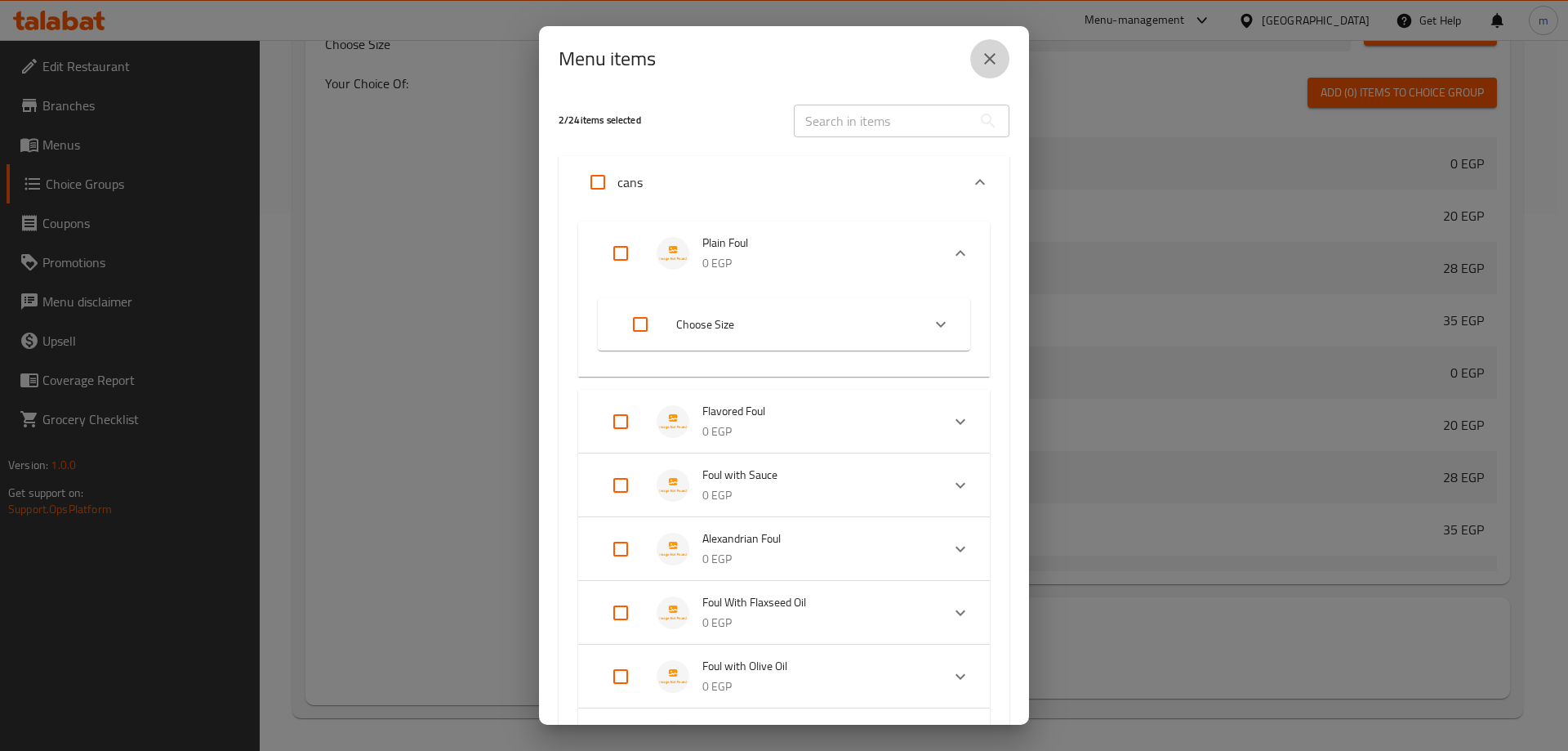
click at [981, 67] on icon "close" at bounding box center [990, 59] width 20 height 20
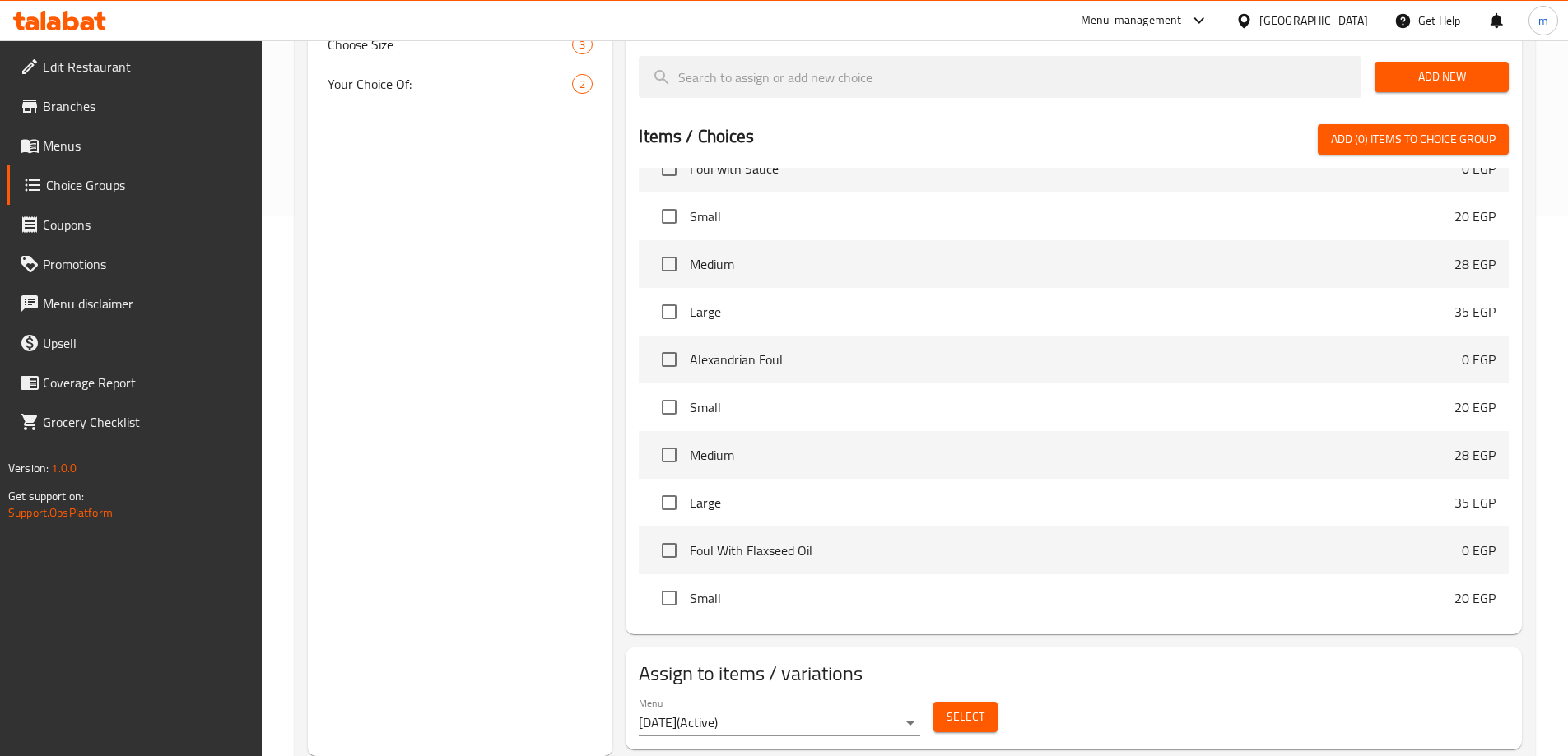
click at [342, 234] on div "Choice Groups Choose Size 3 Your Choice Of: 2 Your Choice Of: 2 Choose Size 3 Y…" at bounding box center [460, 201] width 305 height 1110
